Goal: Task Accomplishment & Management: Use online tool/utility

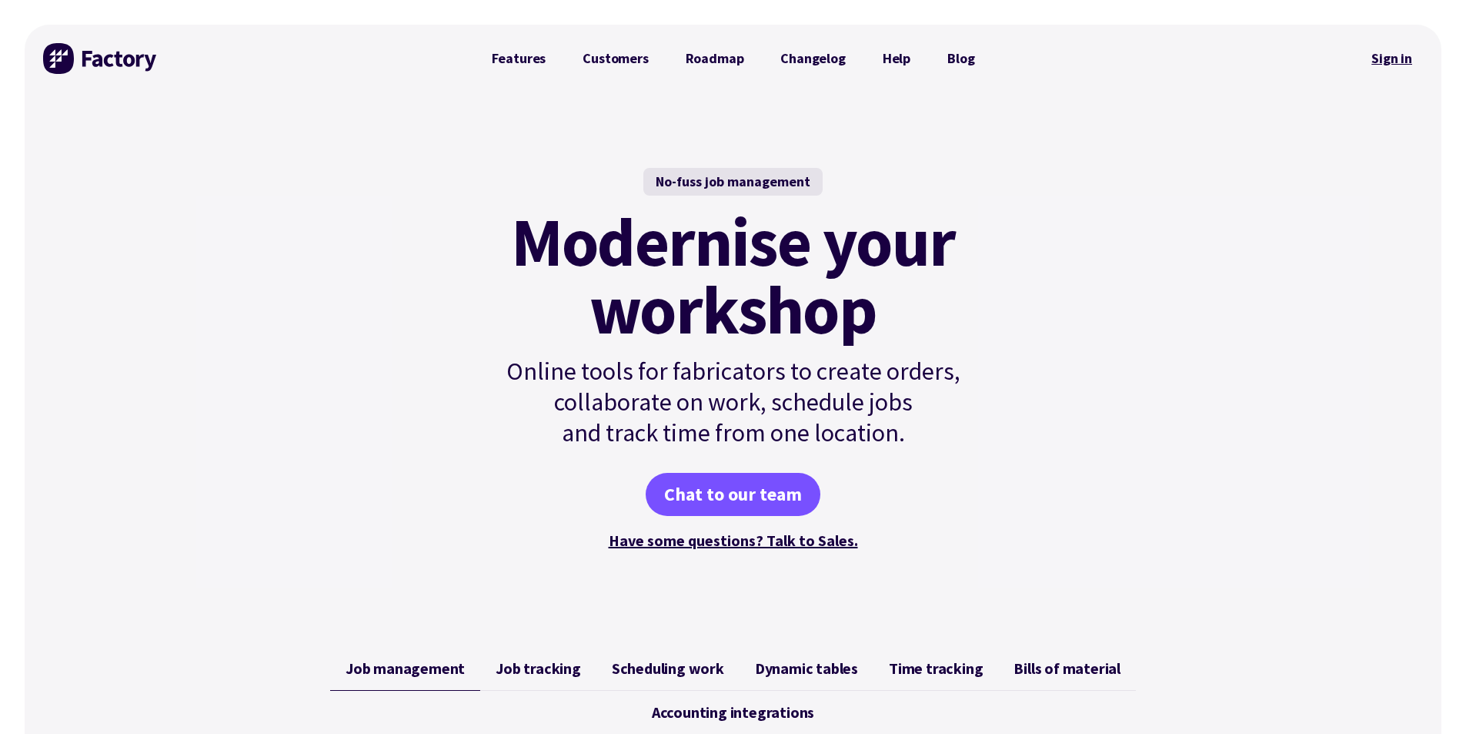
click at [1380, 62] on link "Sign in" at bounding box center [1392, 58] width 62 height 35
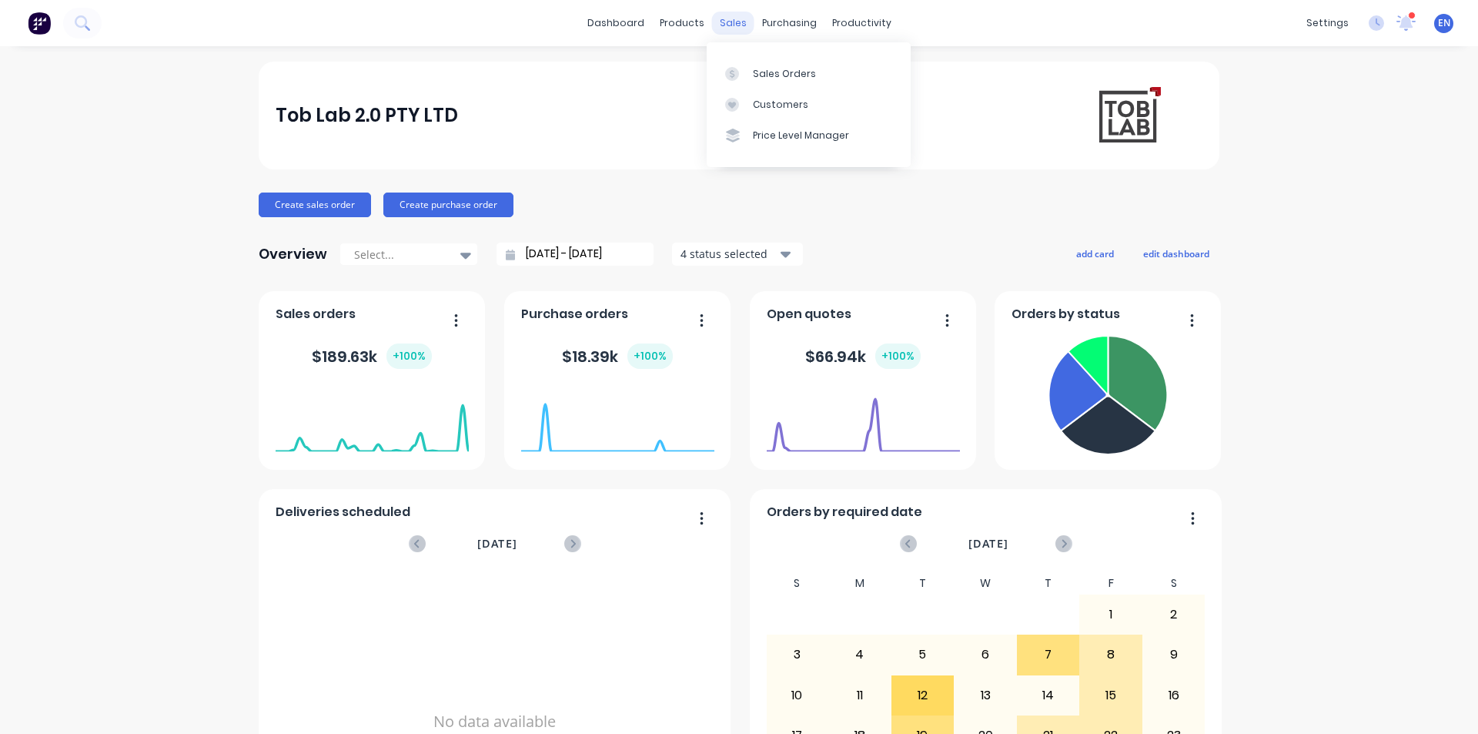
click at [724, 22] on div "sales" at bounding box center [733, 23] width 42 height 23
click at [768, 62] on link "Sales Orders" at bounding box center [809, 73] width 204 height 31
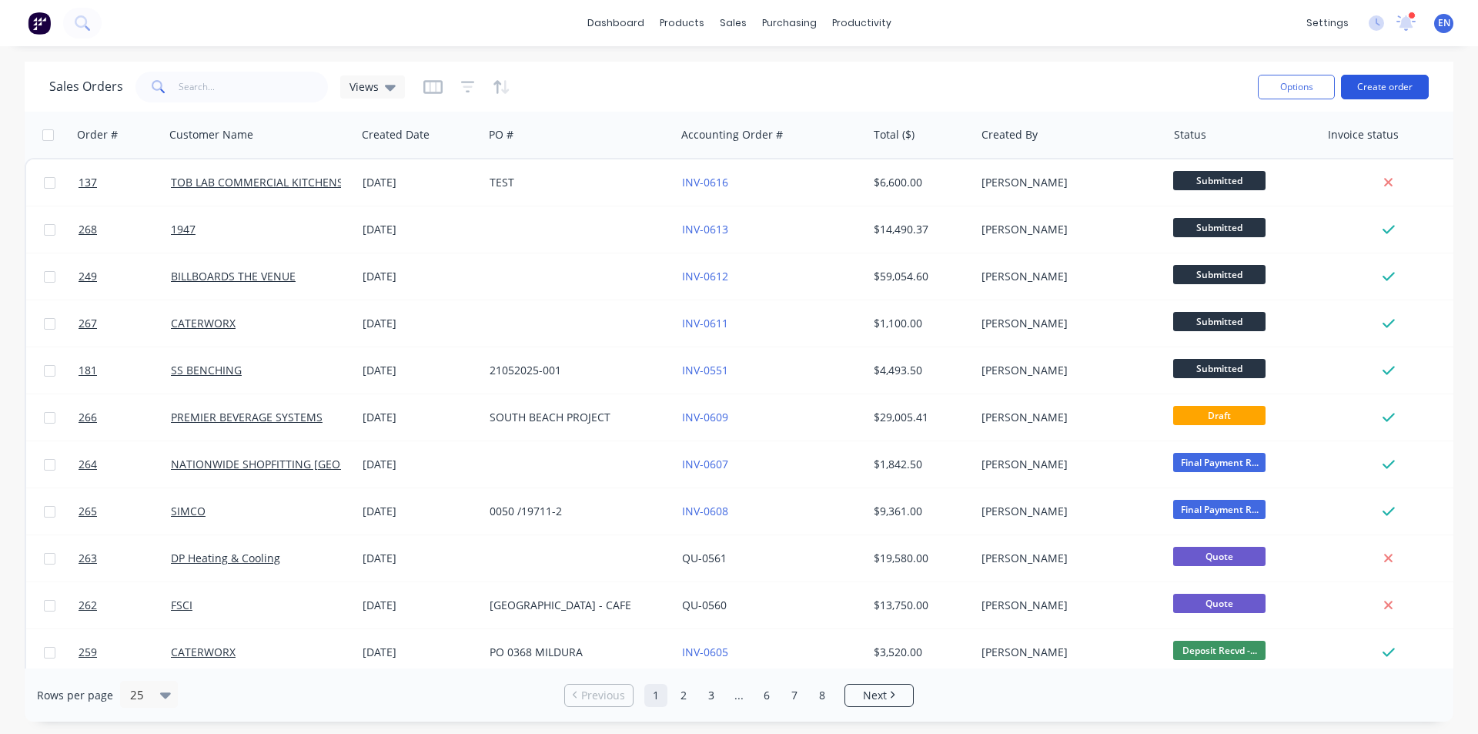
click at [1384, 84] on button "Create order" at bounding box center [1385, 87] width 88 height 25
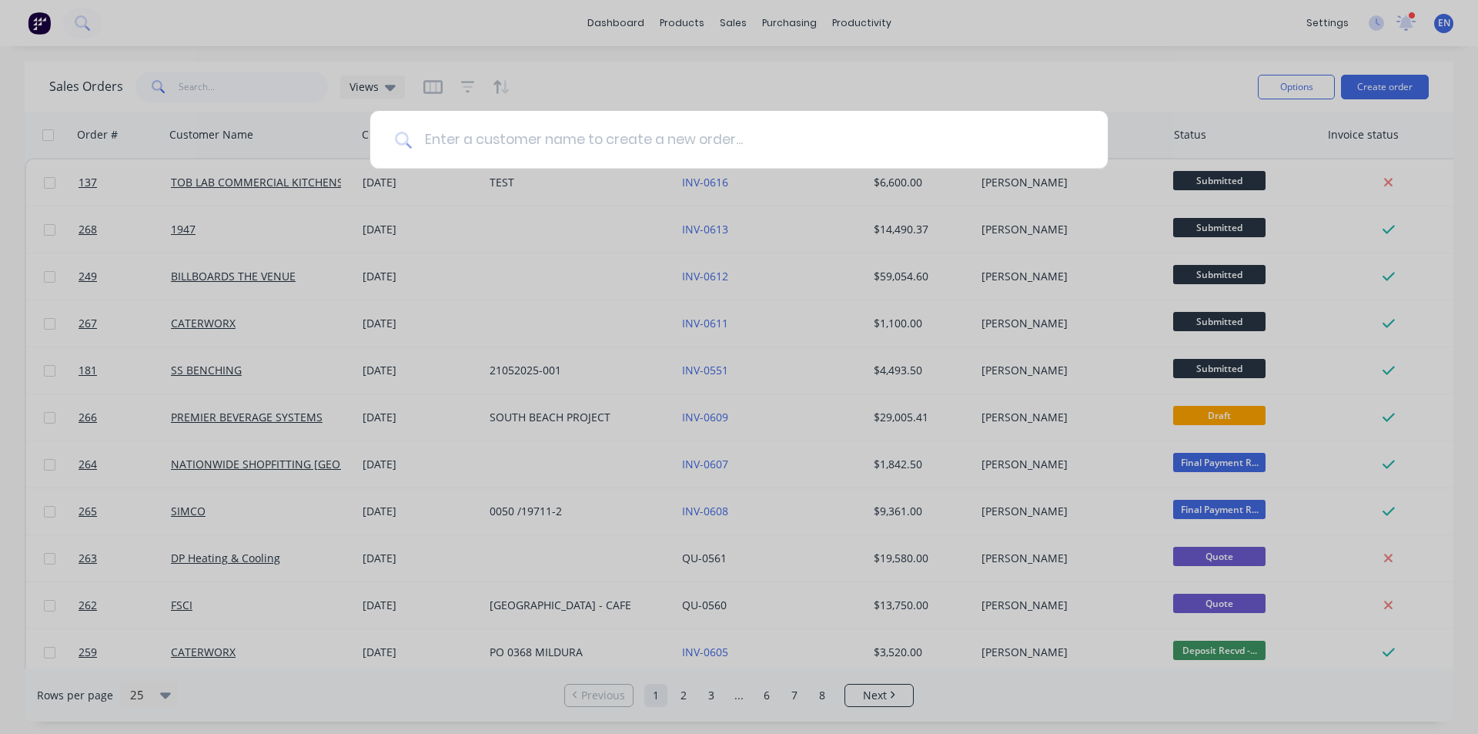
click at [559, 142] on input at bounding box center [747, 140] width 671 height 58
